Goal: Information Seeking & Learning: Learn about a topic

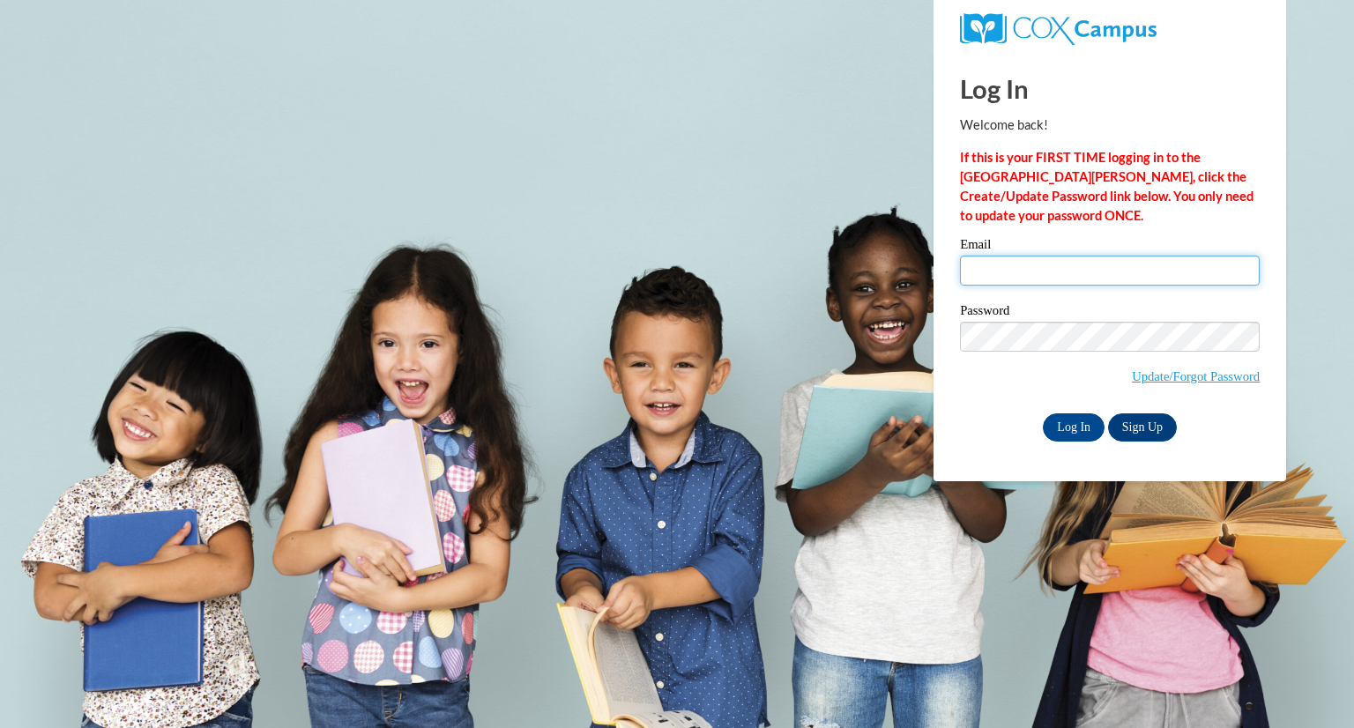
click at [1051, 272] on input "Email" at bounding box center [1110, 271] width 300 height 30
type input "maddie.jackson@wfbschools.com"
click at [1071, 416] on input "Log In" at bounding box center [1074, 428] width 62 height 28
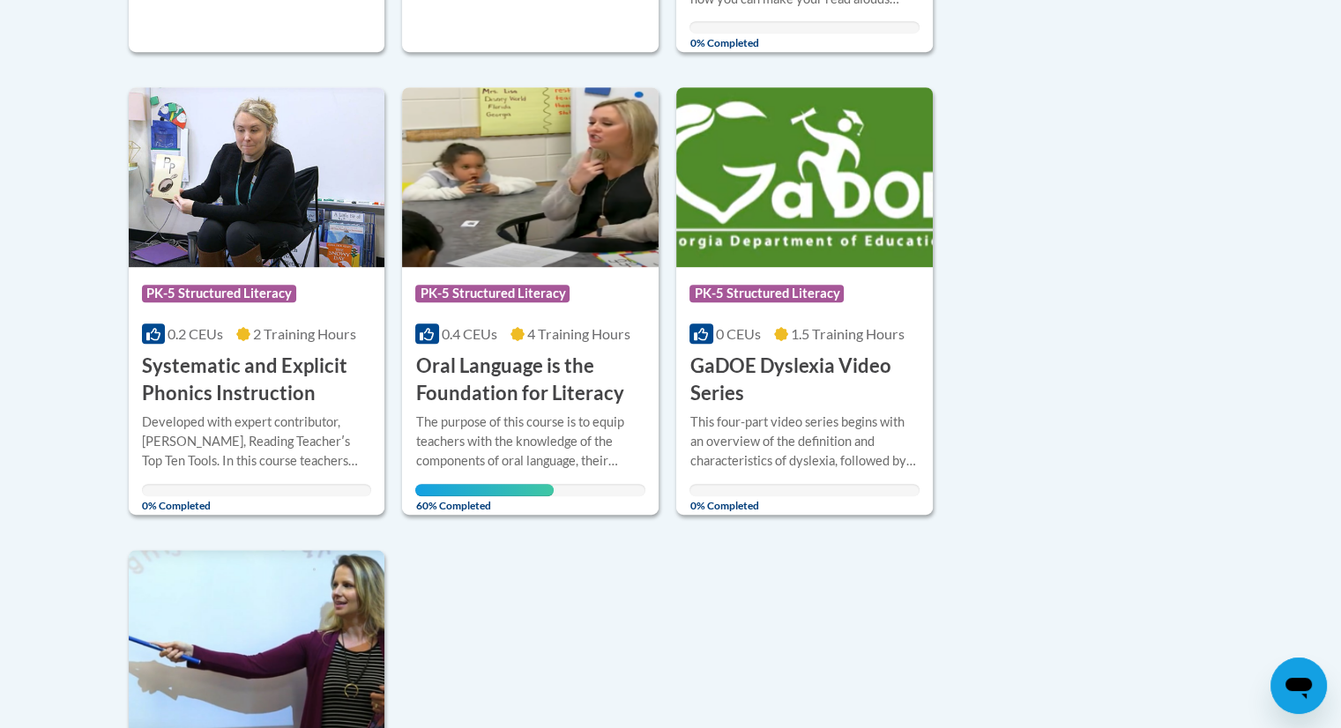
scroll to position [972, 0]
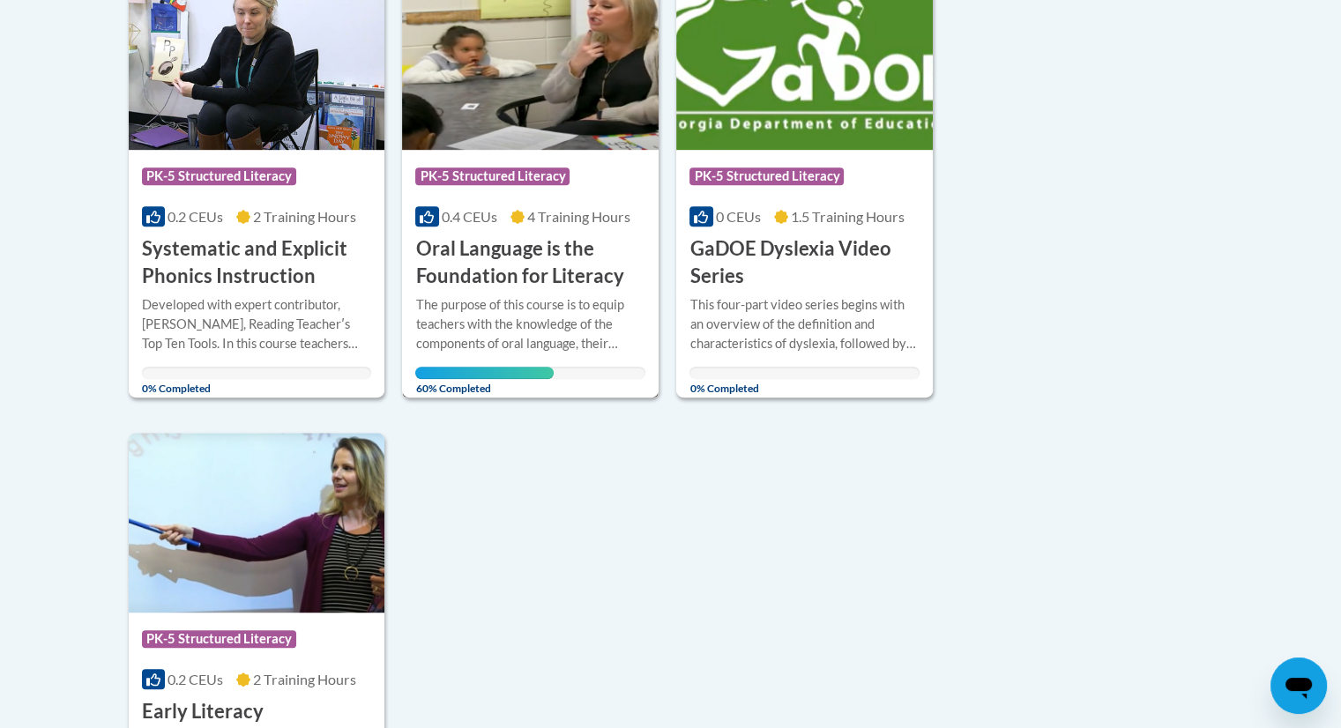
click at [520, 250] on h3 "Oral Language is the Foundation for Literacy" at bounding box center [530, 262] width 230 height 55
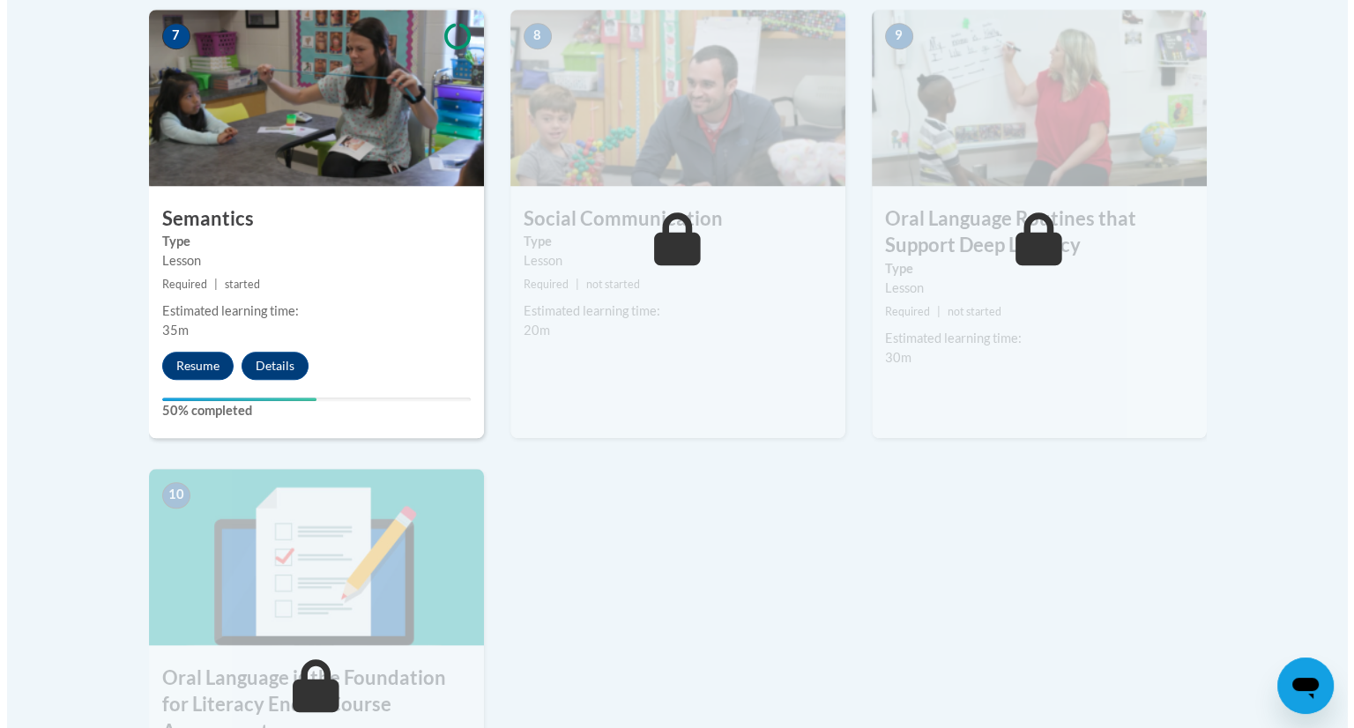
scroll to position [1537, 0]
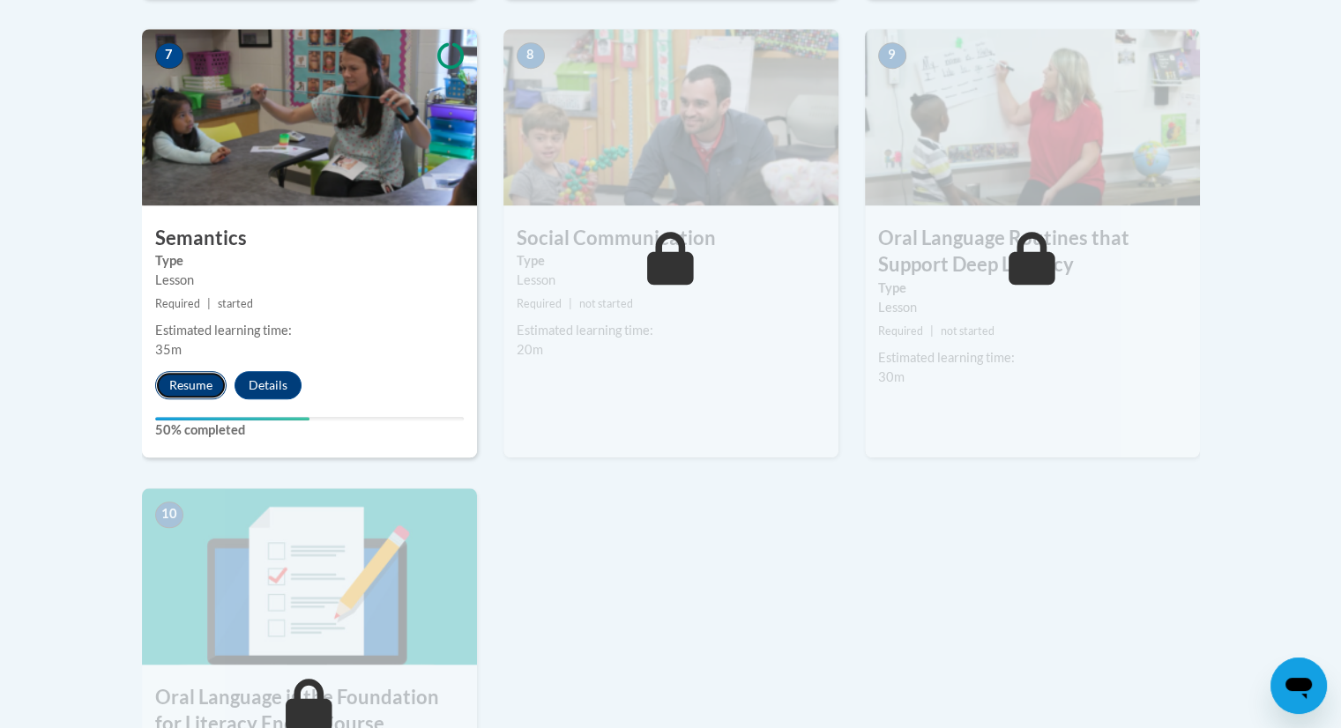
click at [183, 388] on button "Resume" at bounding box center [190, 385] width 71 height 28
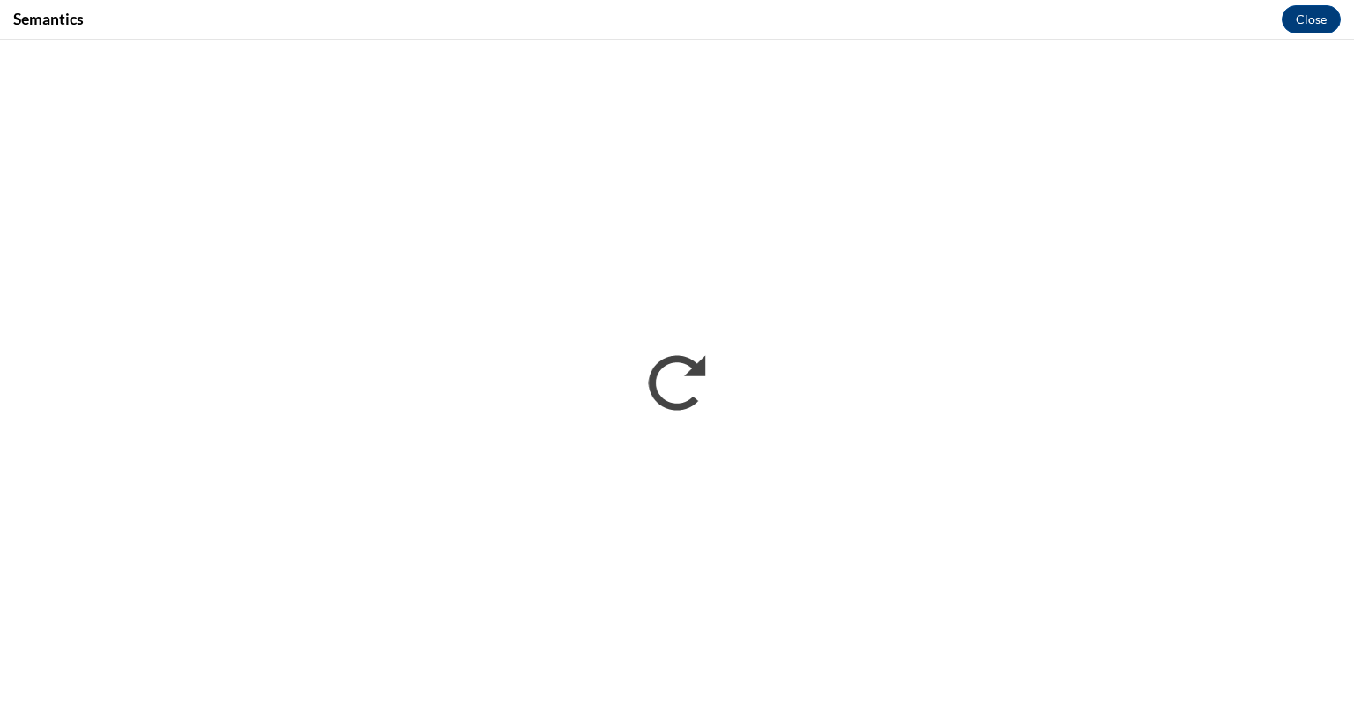
scroll to position [0, 0]
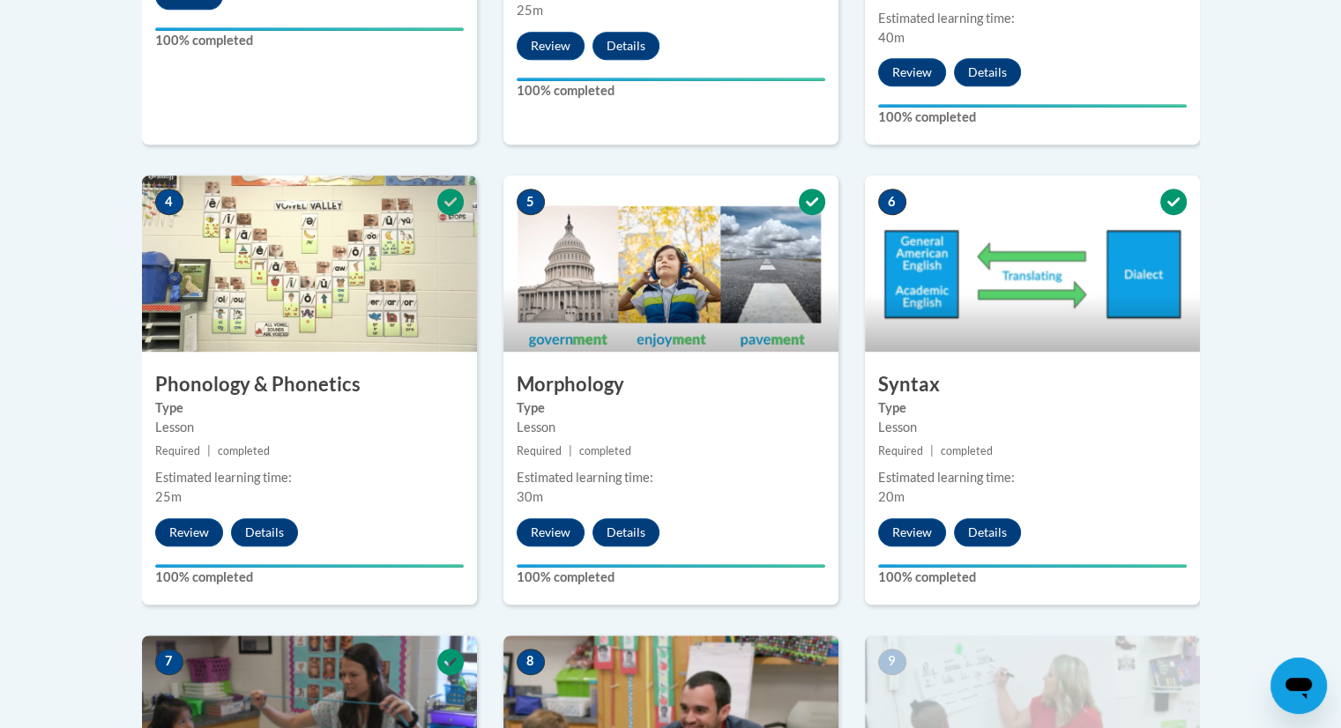
scroll to position [1668, 0]
